Goal: Navigation & Orientation: Find specific page/section

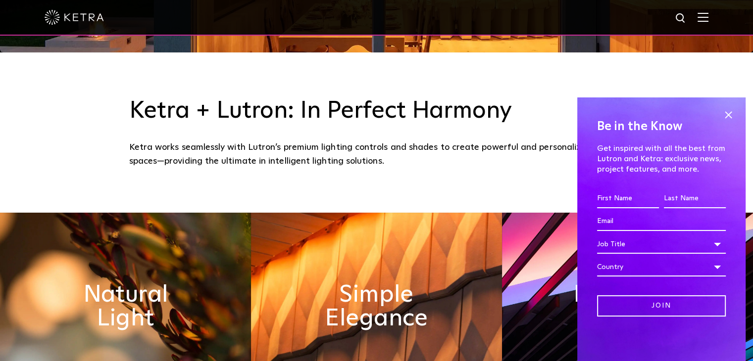
scroll to position [326, 0]
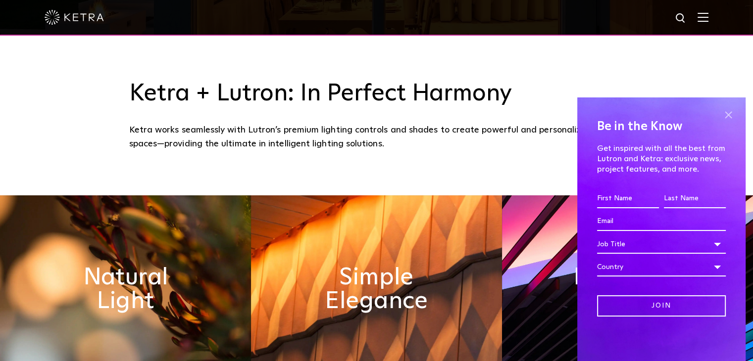
click at [731, 113] on span at bounding box center [728, 114] width 15 height 15
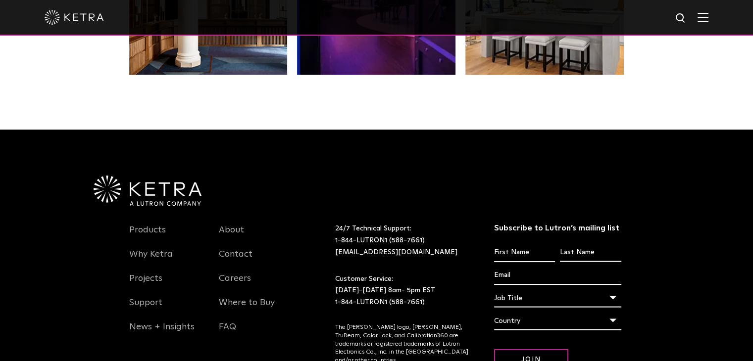
scroll to position [2000, 0]
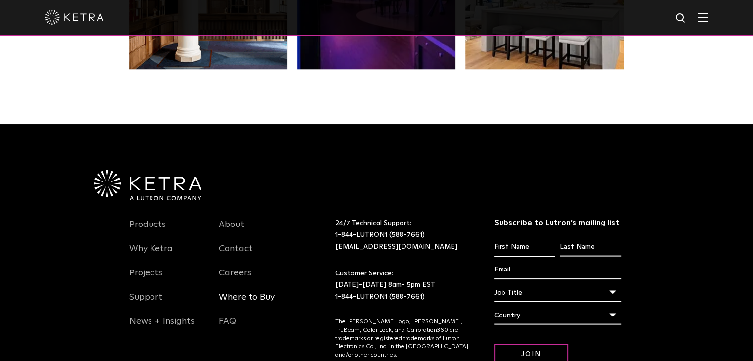
click at [250, 300] on link "Where to Buy" at bounding box center [247, 303] width 56 height 23
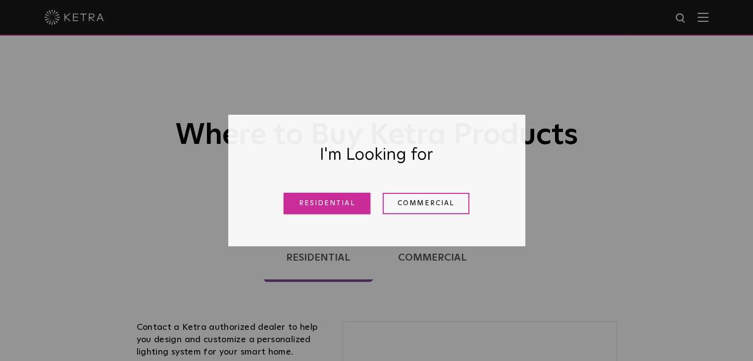
click at [318, 200] on link "Residential" at bounding box center [327, 203] width 87 height 21
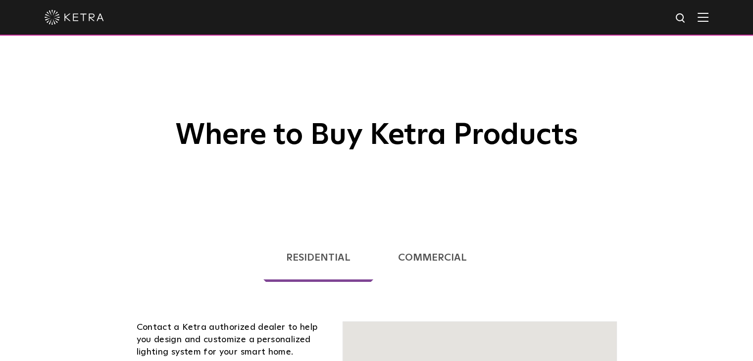
scroll to position [252, 0]
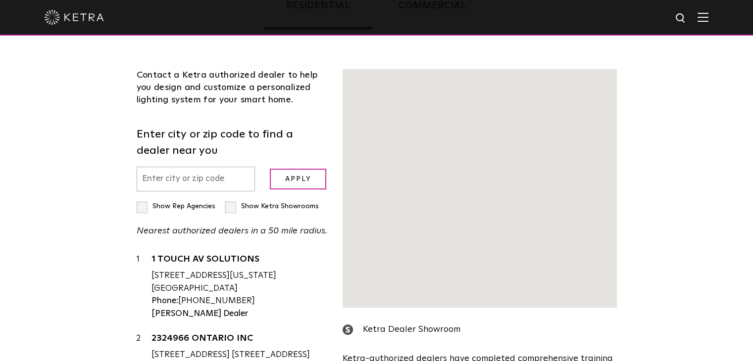
click at [192, 183] on input "text" at bounding box center [196, 179] width 119 height 25
click at [200, 177] on input "text" at bounding box center [196, 179] width 119 height 25
